Goal: Find specific page/section

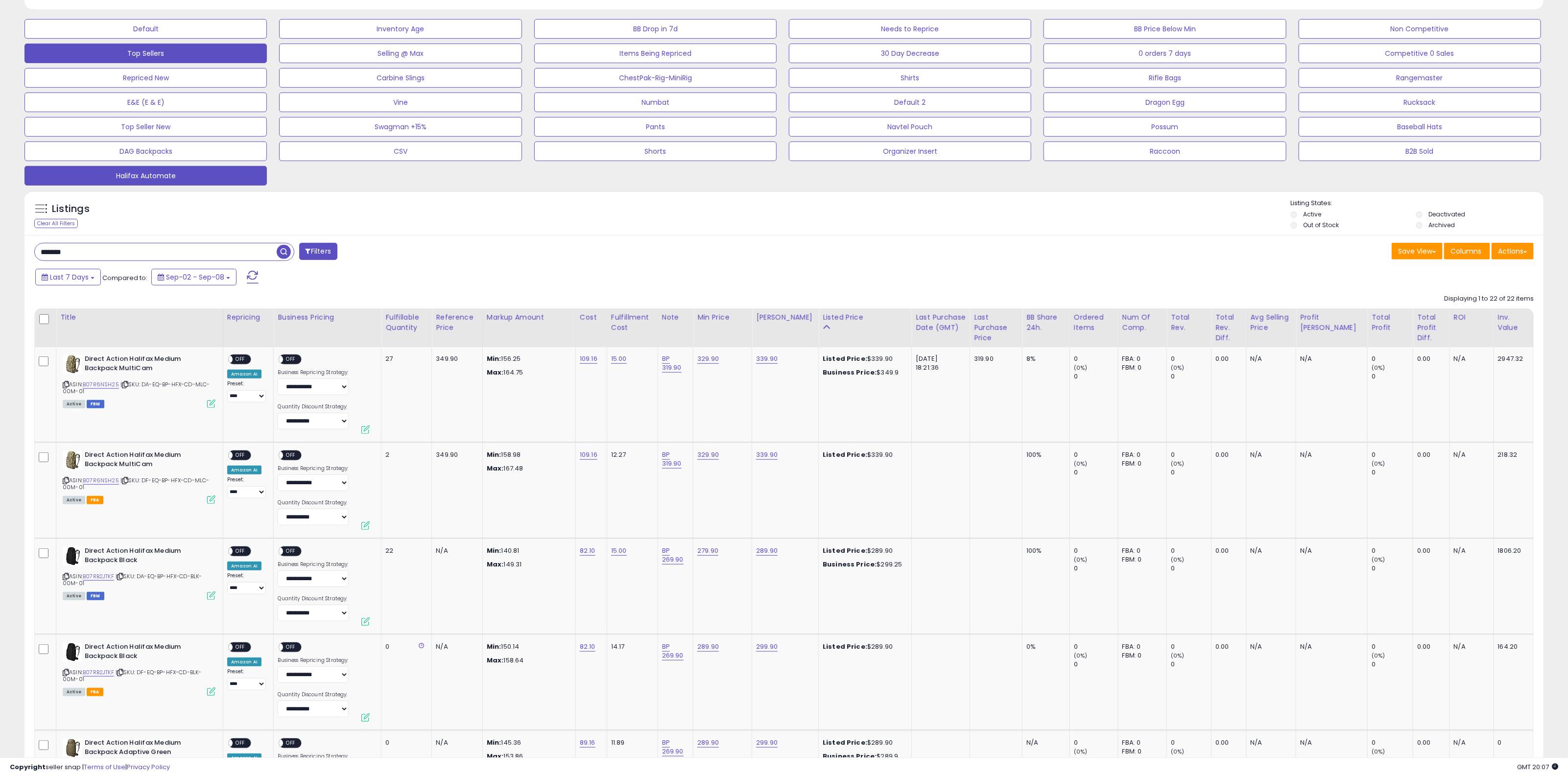
scroll to position [61, 0]
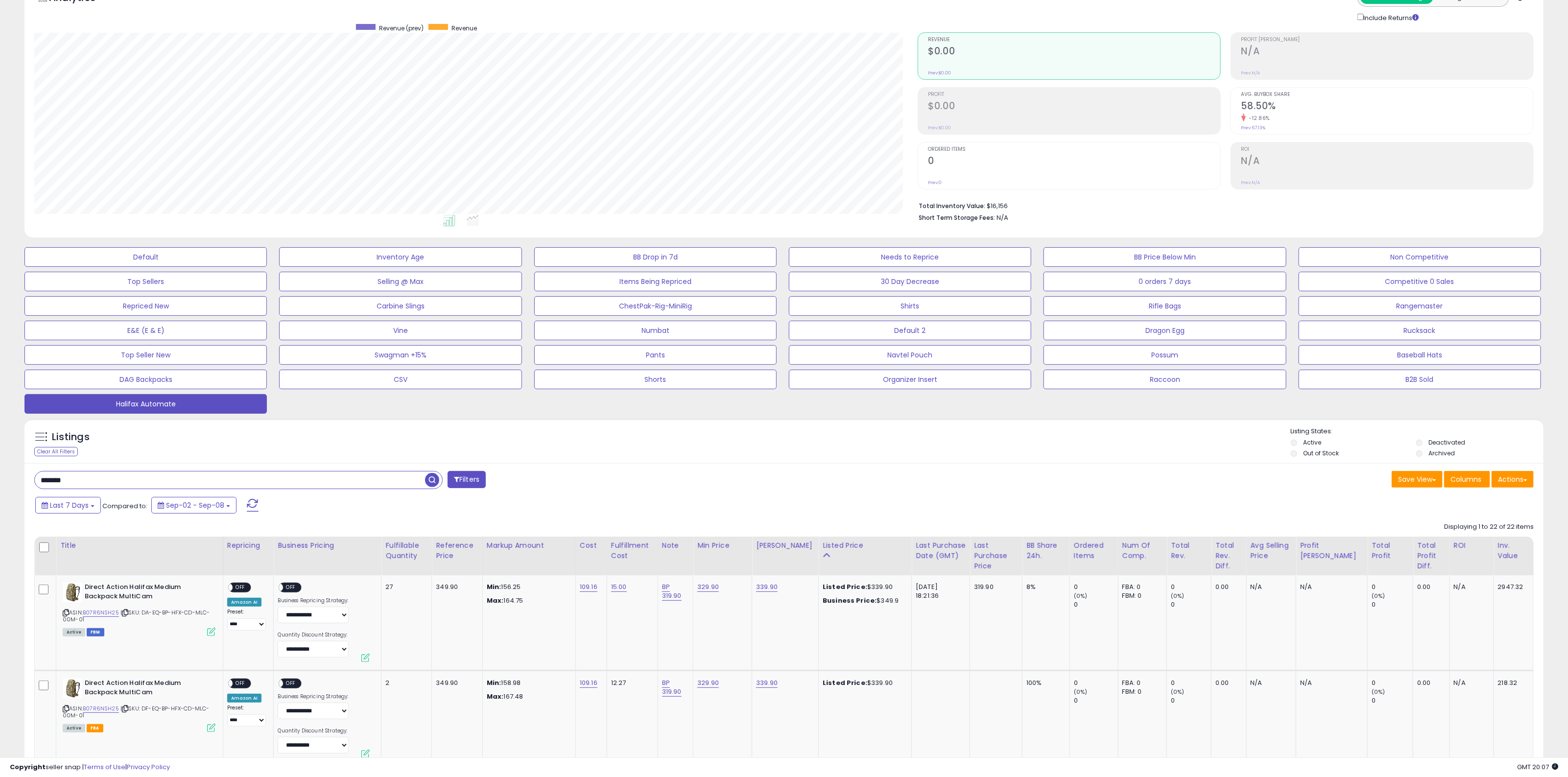
drag, startPoint x: 88, startPoint y: 482, endPoint x: 16, endPoint y: 477, distance: 72.2
paste input "***"
drag, startPoint x: 432, startPoint y: 482, endPoint x: 468, endPoint y: 483, distance: 36.0
click at [433, 482] on span "button" at bounding box center [432, 480] width 14 height 14
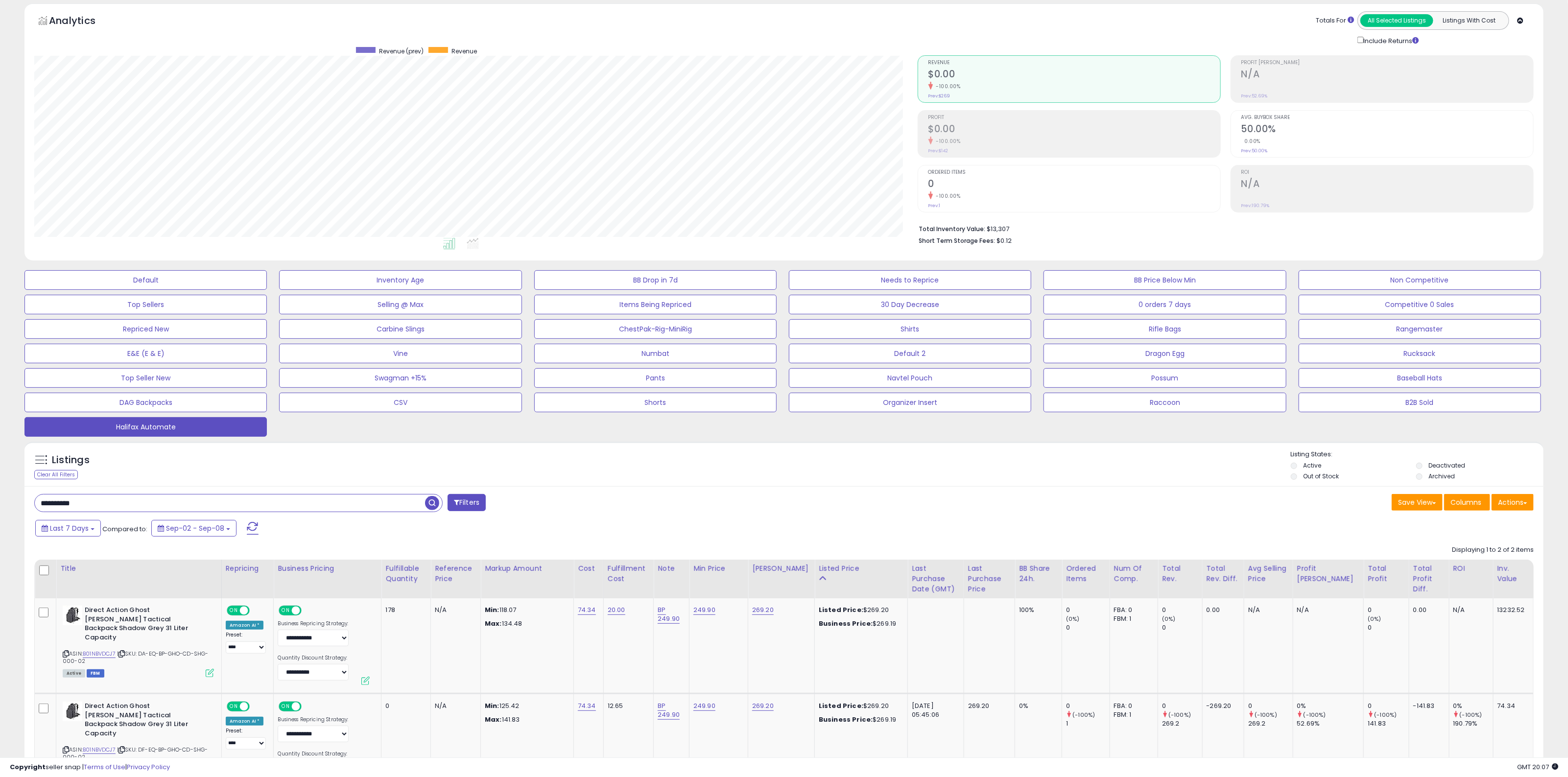
scroll to position [126, 0]
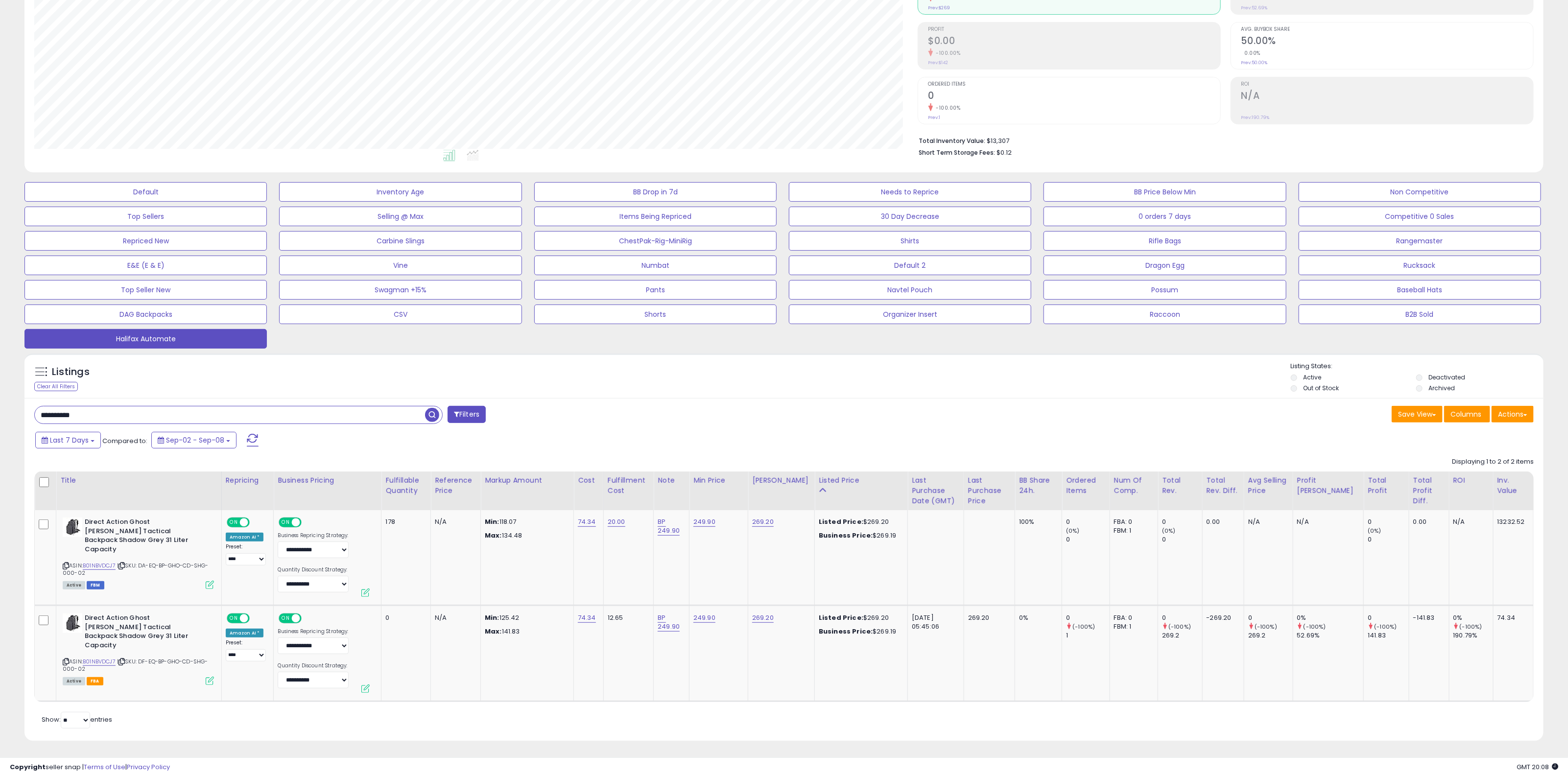
click at [70, 412] on input "**********" at bounding box center [230, 415] width 390 height 17
paste input "text"
click at [481, 373] on div "Listings Clear All Filters Listing States:" at bounding box center [784, 378] width 1519 height 33
click at [156, 340] on button "Halifax Automate" at bounding box center [146, 339] width 242 height 20
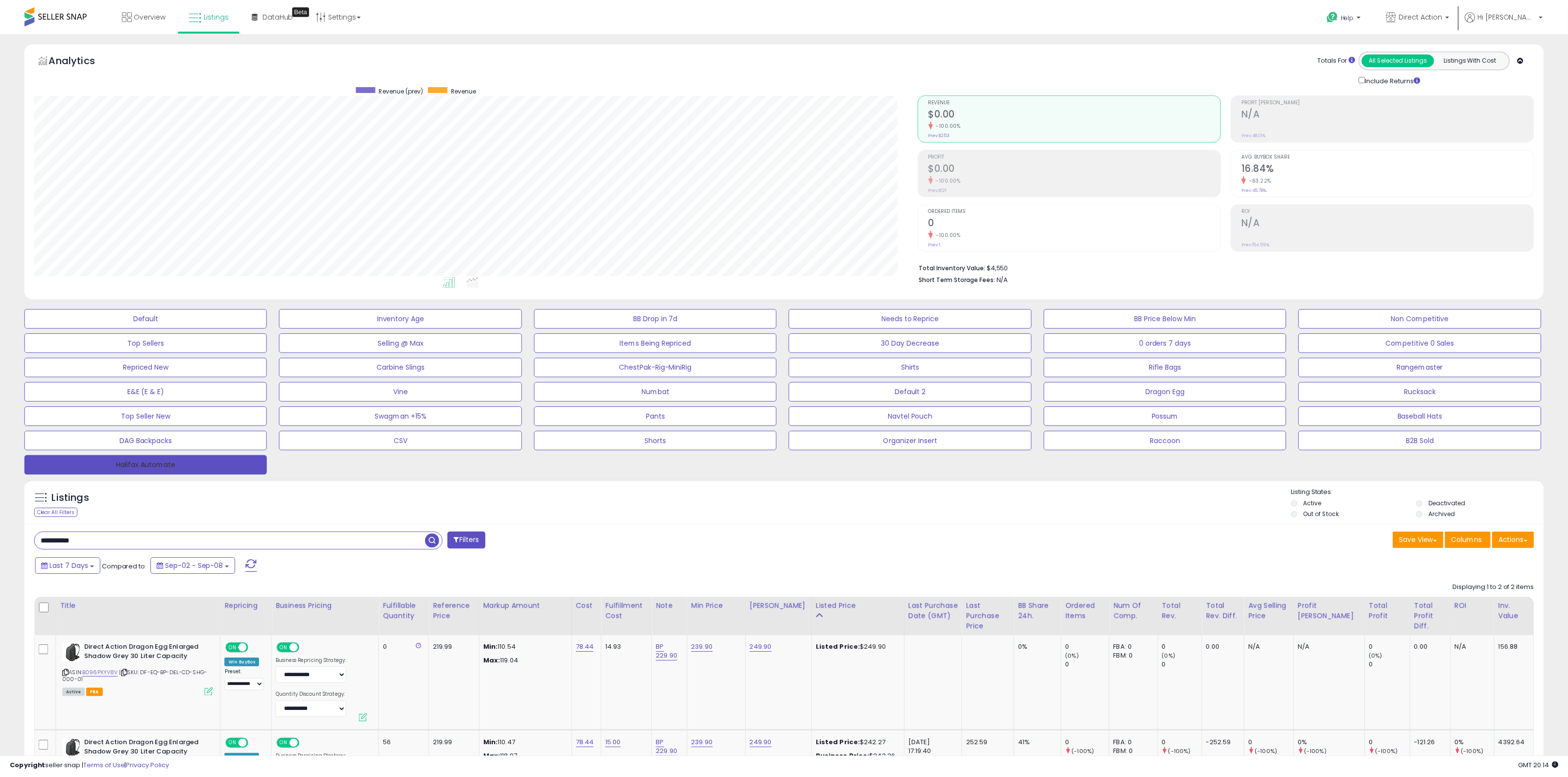
scroll to position [201, 889]
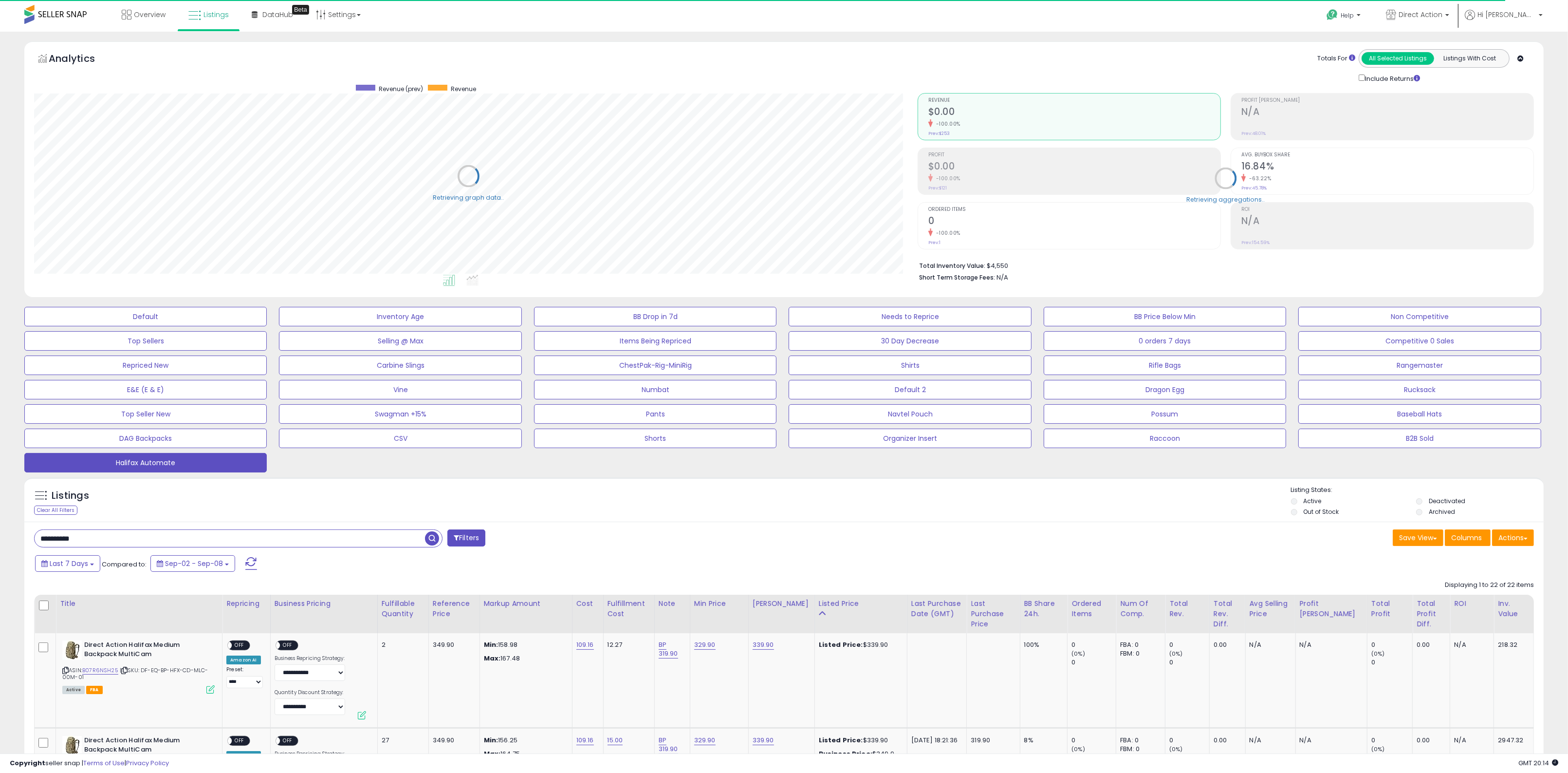
type input "*******"
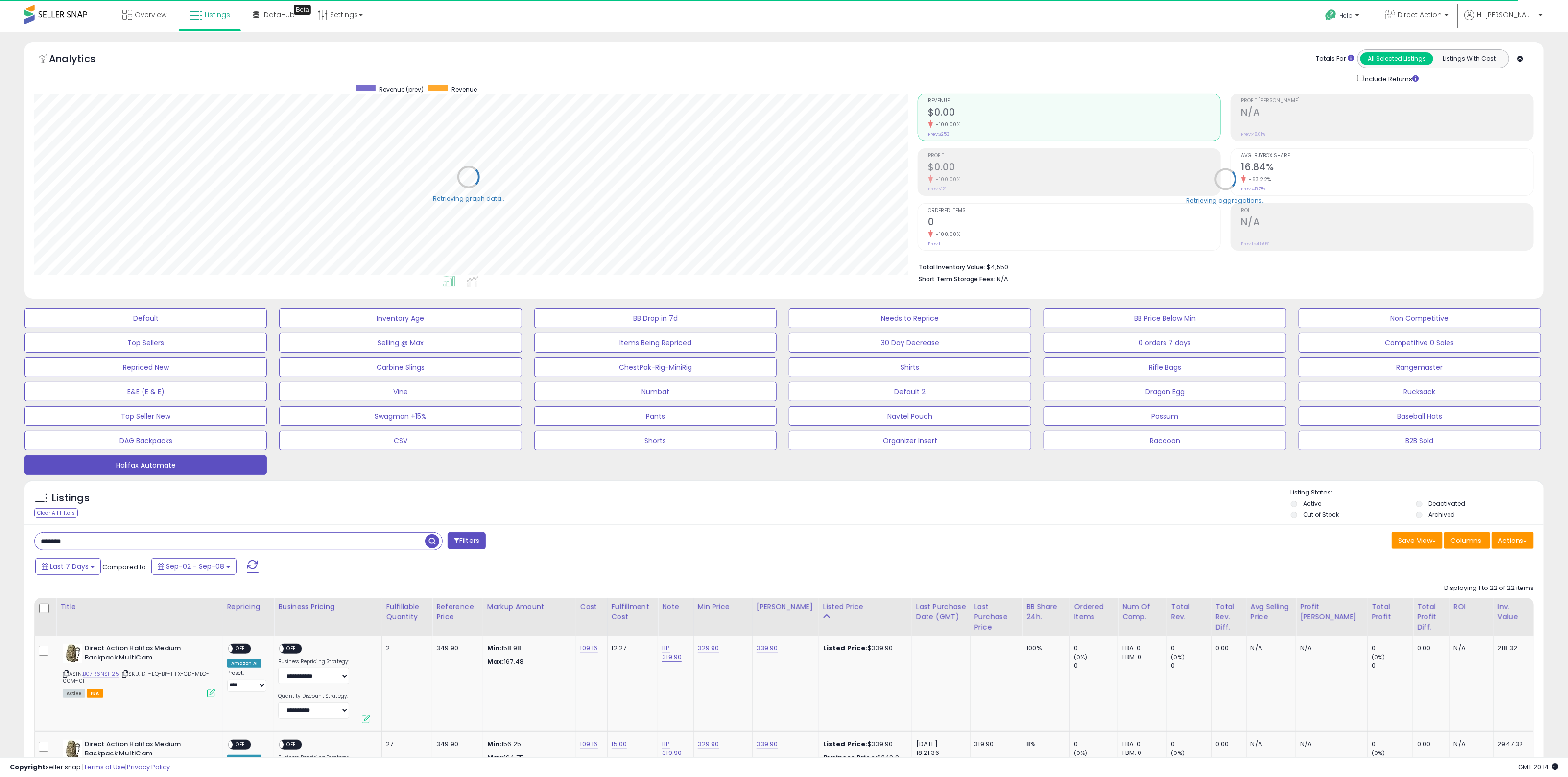
scroll to position [489341, 488784]
click at [461, 498] on div "Listings Clear All Filters Listing States:" at bounding box center [784, 504] width 1519 height 33
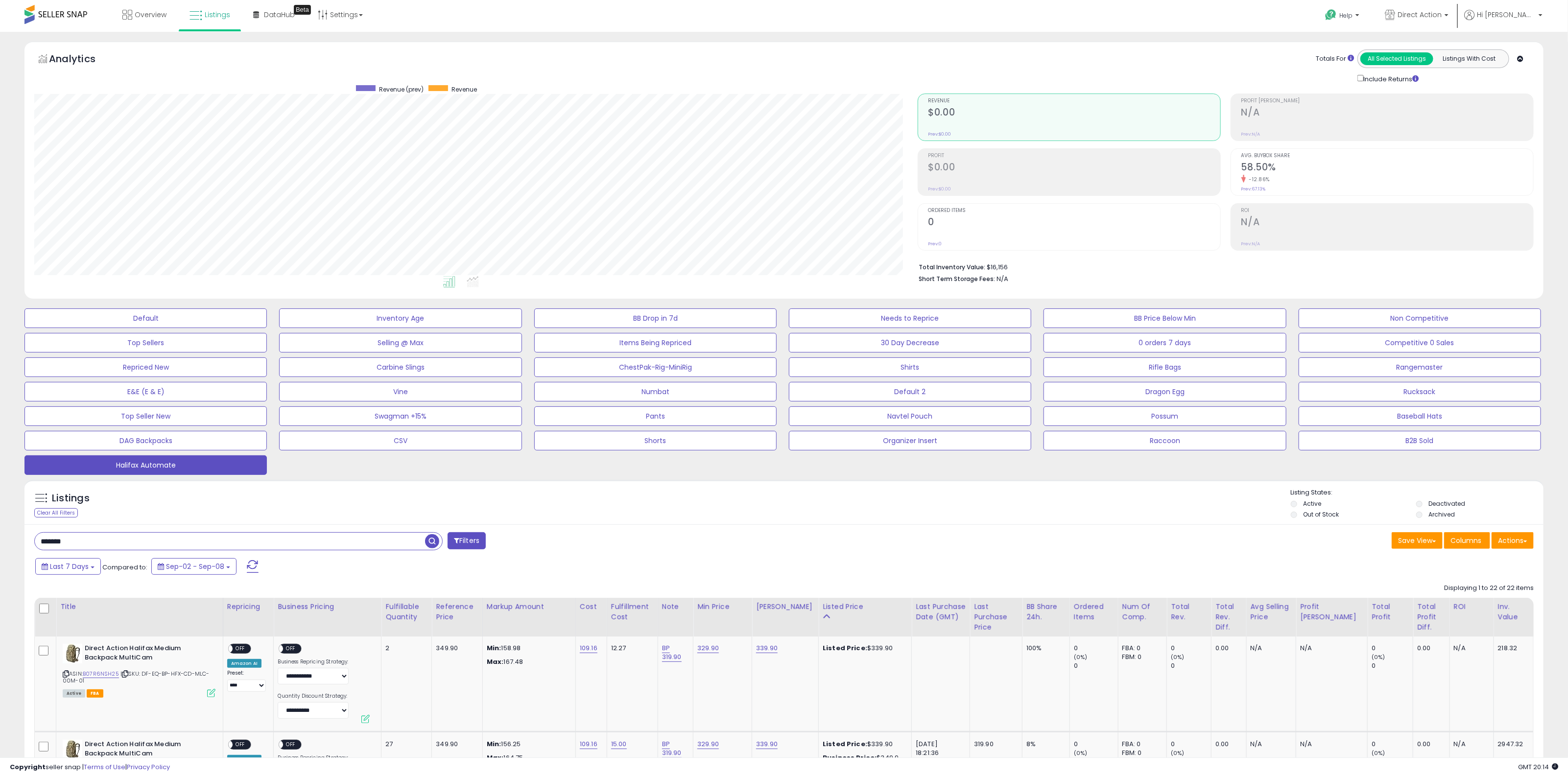
click at [461, 498] on div "Listings Clear All Filters Listing States:" at bounding box center [784, 504] width 1519 height 33
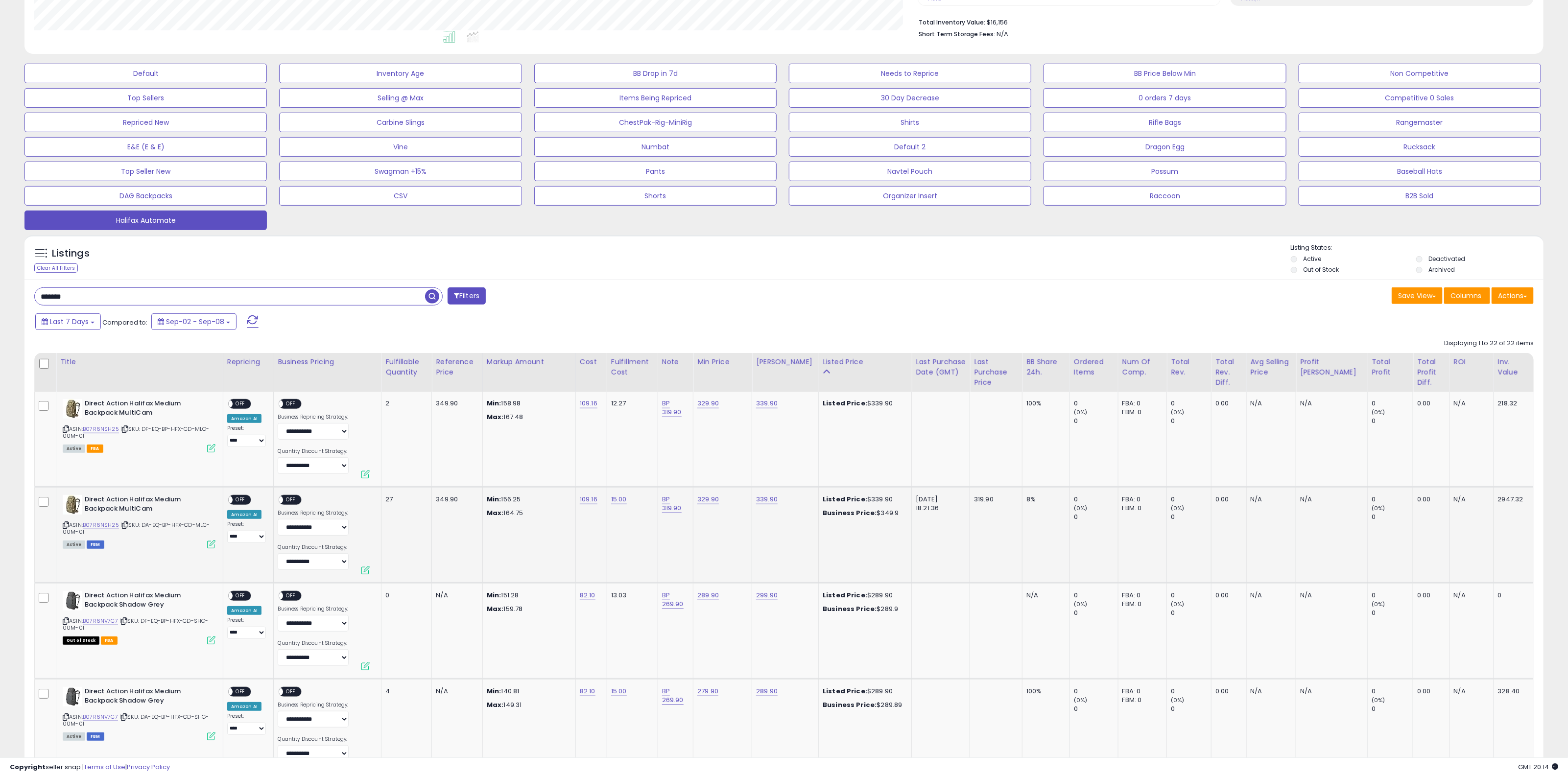
scroll to position [0, 0]
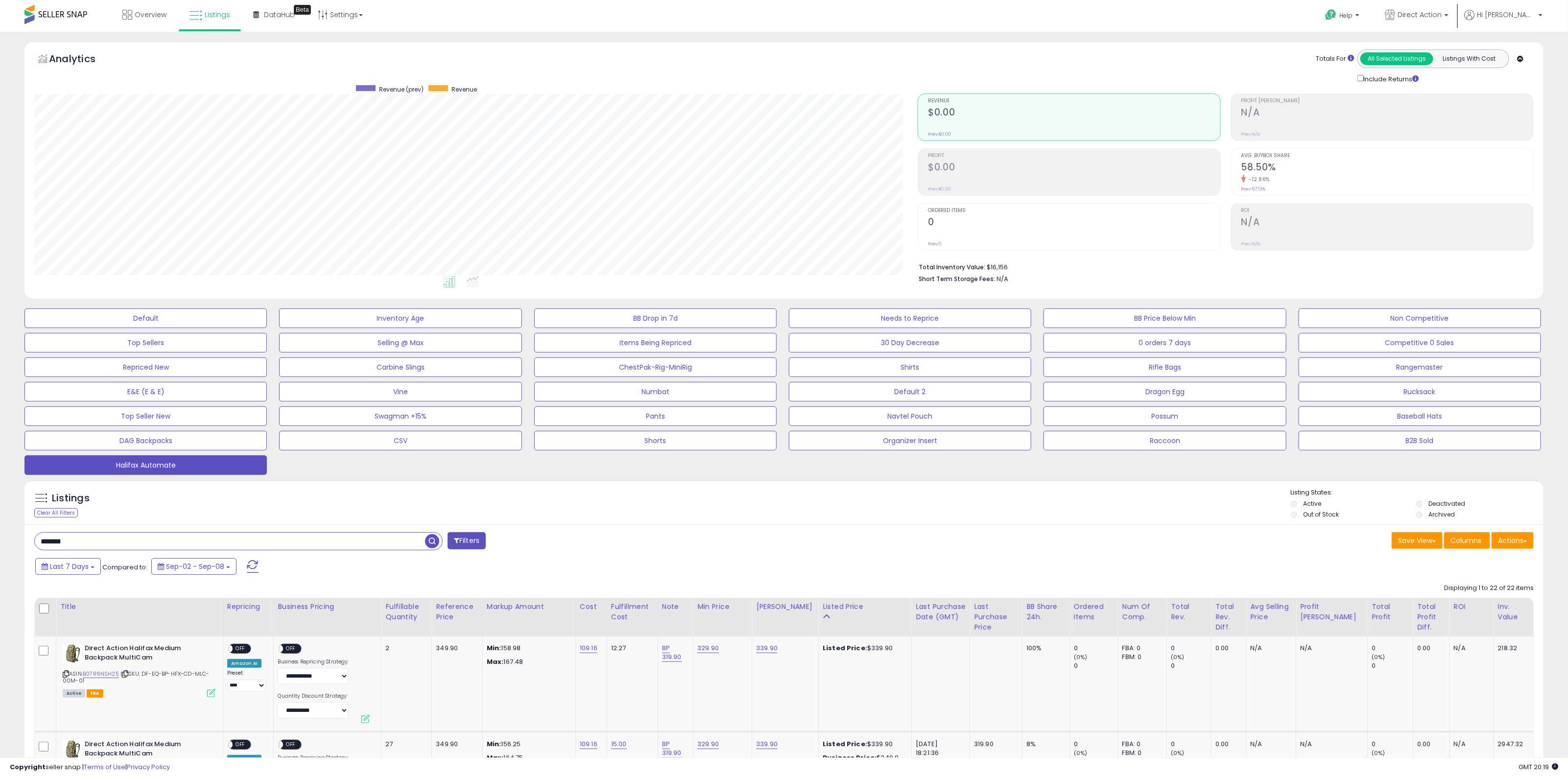
click at [393, 495] on div "Listings Clear All Filters Listing States:" at bounding box center [784, 504] width 1519 height 33
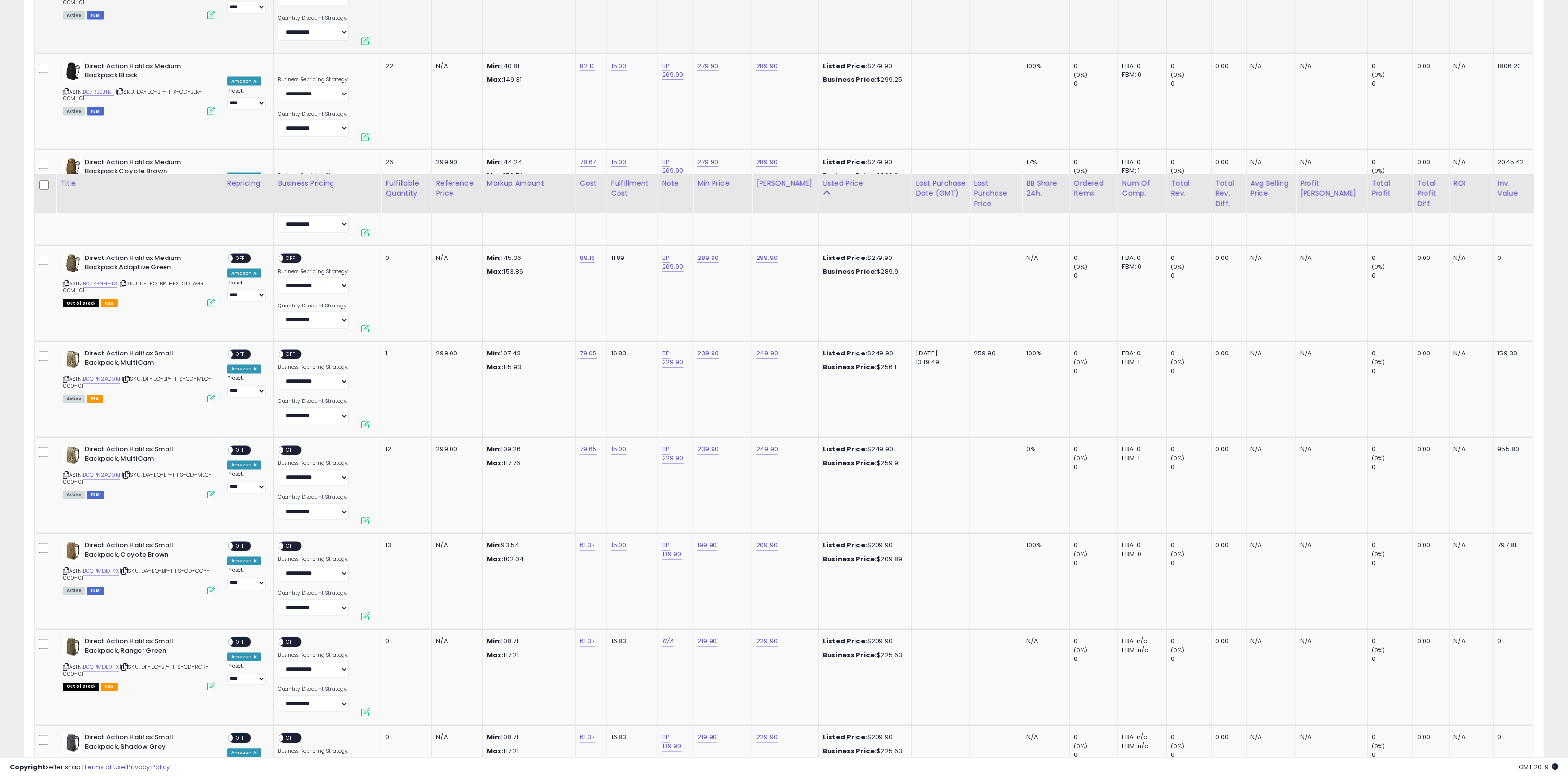
scroll to position [1122, 0]
